Goal: Book appointment/travel/reservation

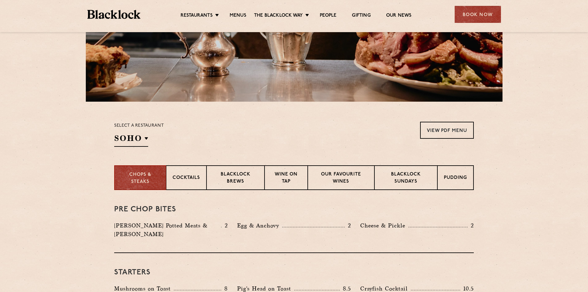
scroll to position [123, 0]
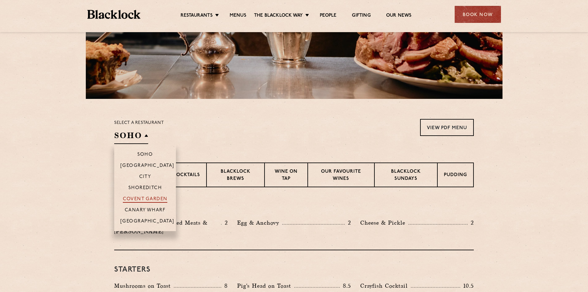
click at [155, 199] on p "Covent Garden" at bounding box center [145, 199] width 45 height 6
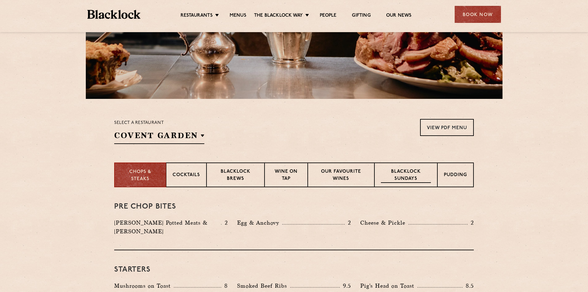
click at [395, 176] on p "Blacklock Sundays" at bounding box center [406, 175] width 50 height 15
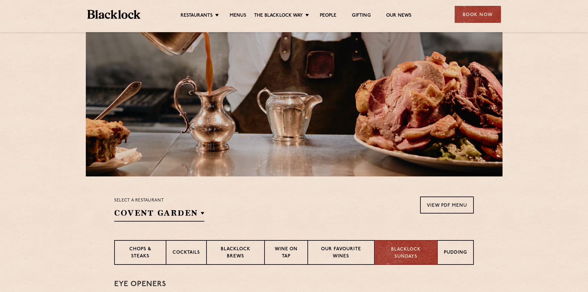
scroll to position [0, 0]
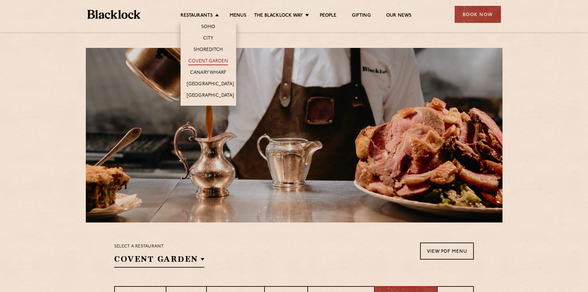
click at [216, 62] on link "Covent Garden" at bounding box center [208, 61] width 40 height 7
